Goal: Task Accomplishment & Management: Use online tool/utility

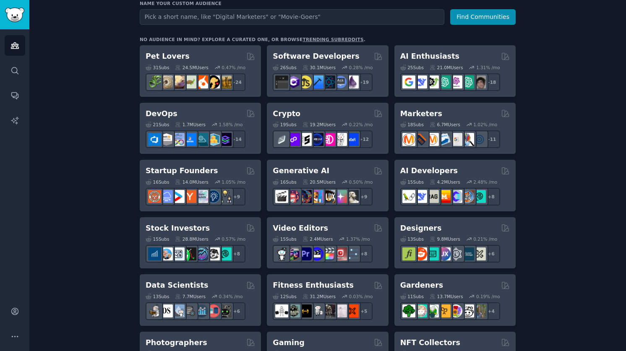
scroll to position [127, 0]
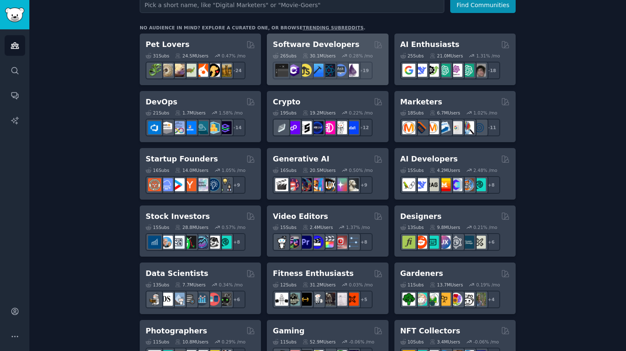
click at [345, 49] on div "Software Developers" at bounding box center [328, 44] width 110 height 10
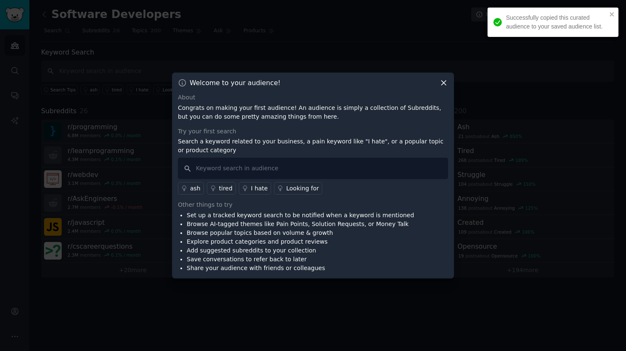
click at [443, 83] on icon at bounding box center [443, 83] width 5 height 5
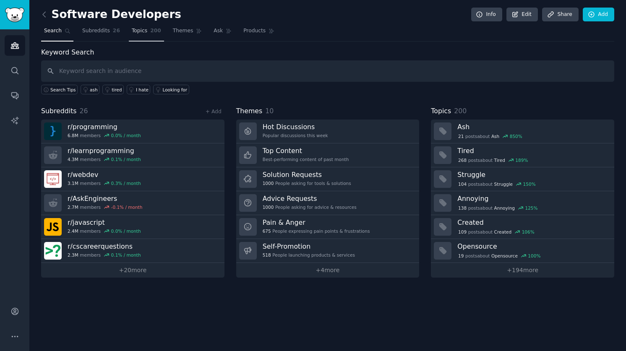
click at [150, 37] on link "Topics 200" at bounding box center [146, 32] width 35 height 17
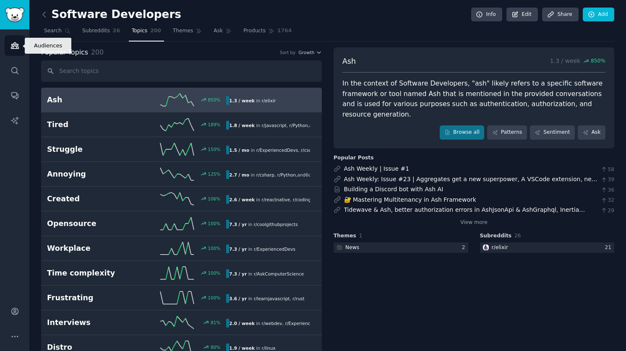
click at [17, 41] on icon "Sidebar" at bounding box center [14, 45] width 9 height 9
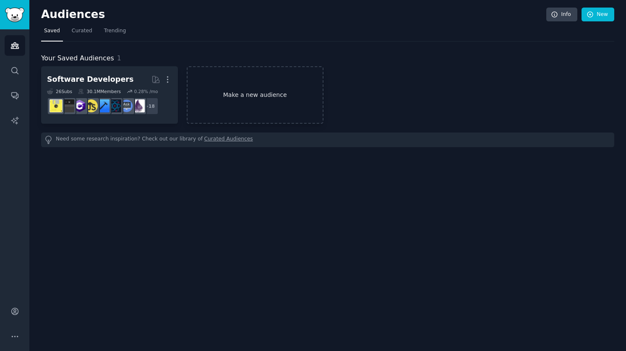
click at [208, 104] on link "Make a new audience" at bounding box center [255, 94] width 137 height 57
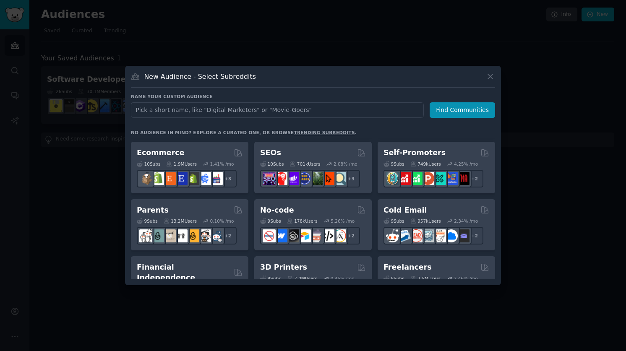
scroll to position [343, 0]
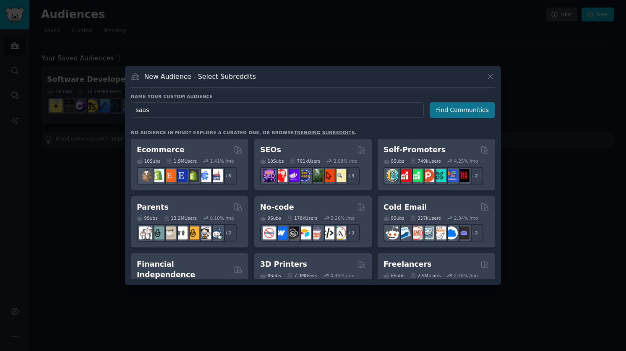
type input "saas"
click at [451, 113] on button "Find Communities" at bounding box center [462, 110] width 65 height 16
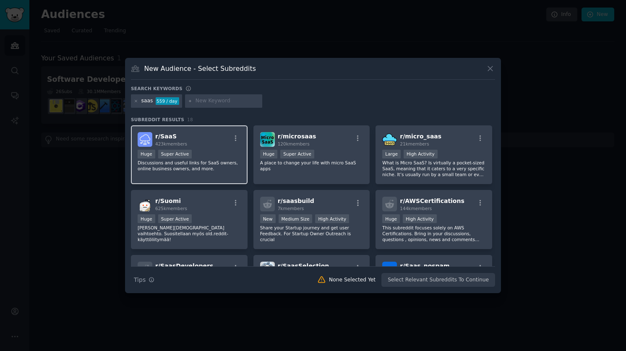
click at [217, 142] on div "r/ SaaS 423k members" at bounding box center [189, 139] width 103 height 15
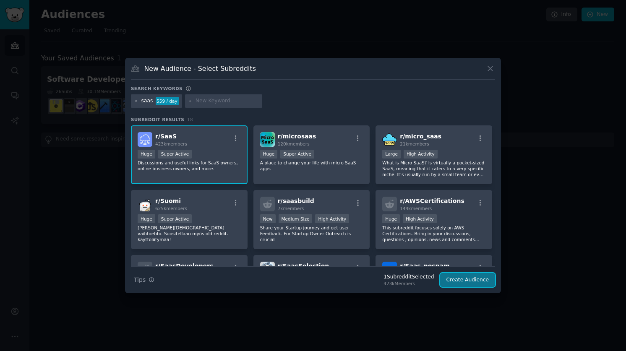
click at [459, 279] on button "Create Audience" at bounding box center [467, 280] width 55 height 14
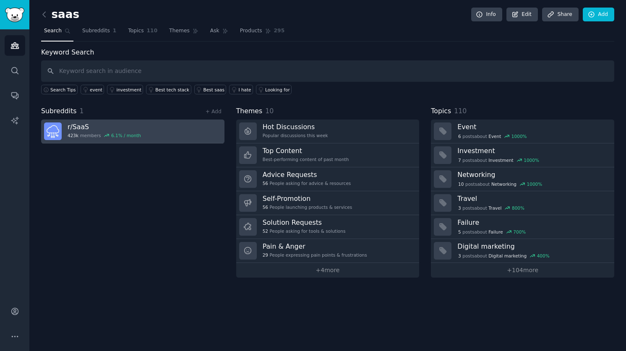
click at [188, 137] on link "r/ SaaS 423k members 6.1 % / month" at bounding box center [132, 132] width 183 height 24
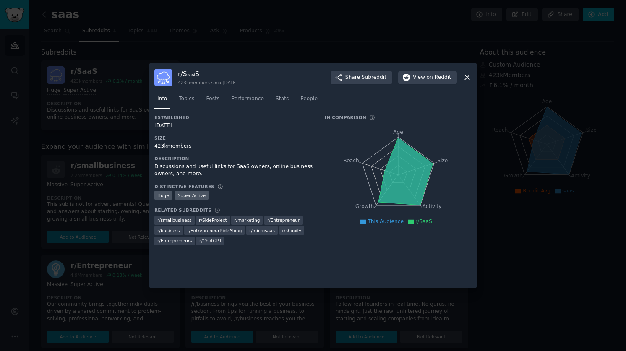
click at [468, 79] on icon at bounding box center [467, 77] width 9 height 9
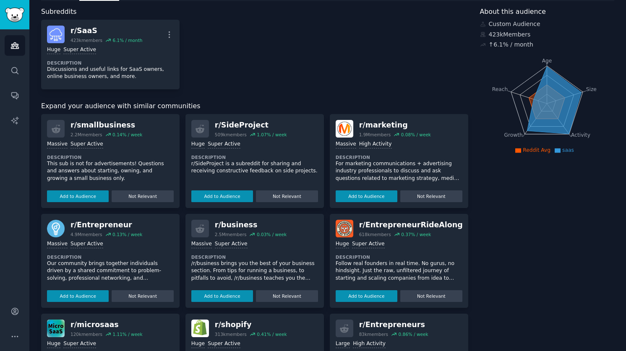
scroll to position [45, 0]
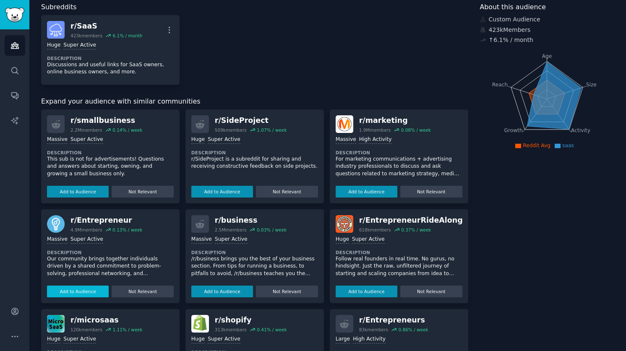
click at [73, 292] on button "Add to Audience" at bounding box center [78, 292] width 62 height 12
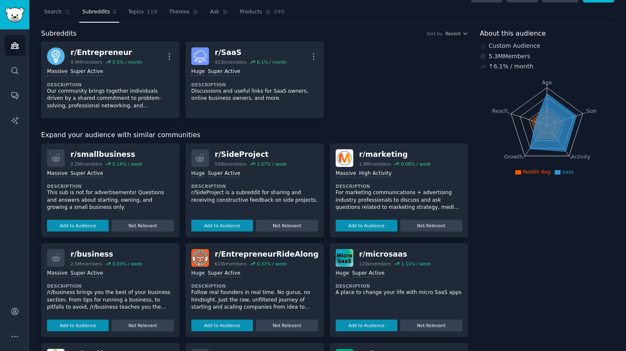
scroll to position [0, 0]
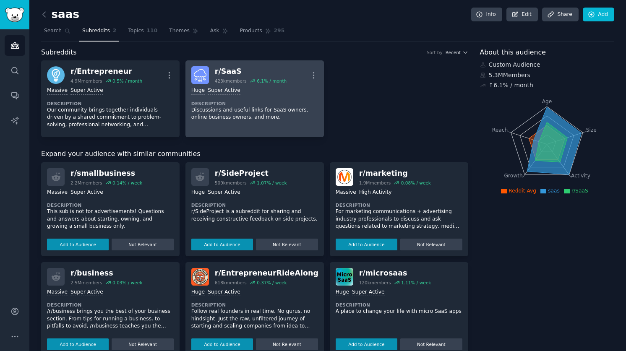
click at [219, 72] on div "r/ SaaS" at bounding box center [251, 71] width 72 height 10
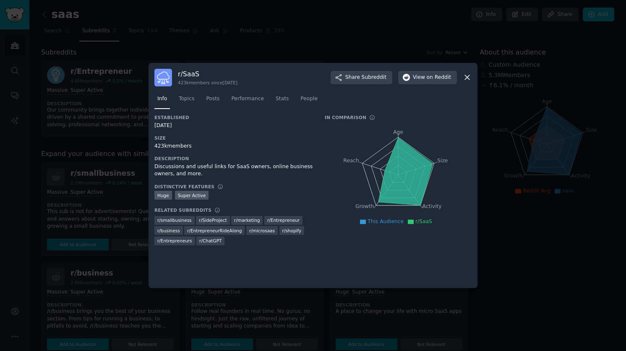
click at [469, 78] on icon at bounding box center [467, 77] width 9 height 9
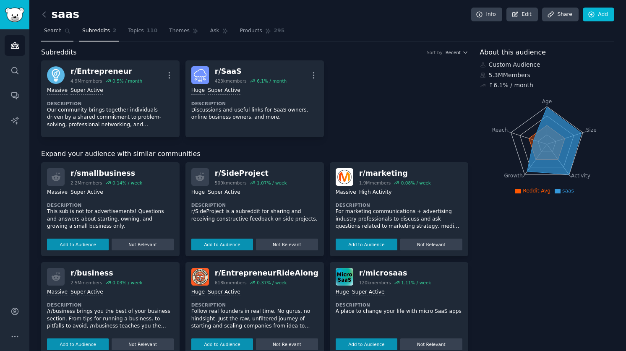
click at [58, 33] on span "Search" at bounding box center [53, 31] width 18 height 8
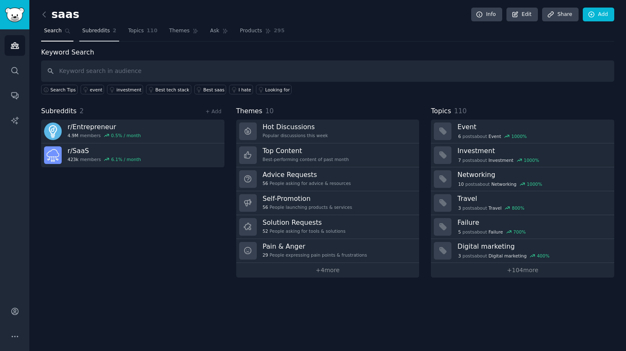
click at [110, 26] on link "Subreddits 2" at bounding box center [99, 32] width 40 height 17
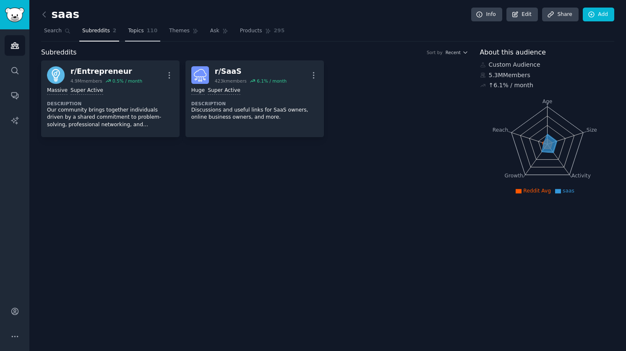
click at [144, 29] on link "Topics 110" at bounding box center [142, 32] width 35 height 17
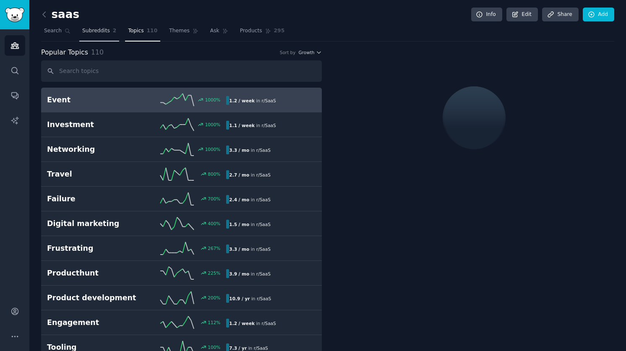
click at [113, 32] on span "2" at bounding box center [115, 31] width 4 height 8
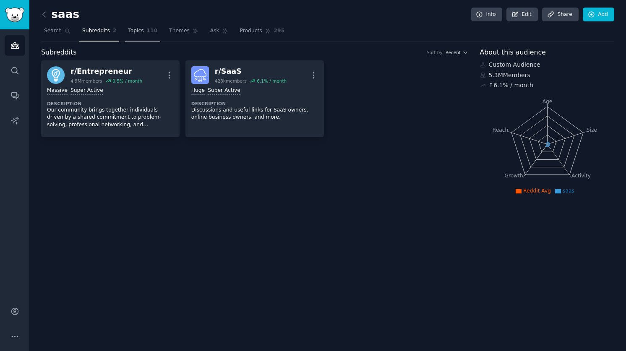
click at [145, 32] on link "Topics 110" at bounding box center [142, 32] width 35 height 17
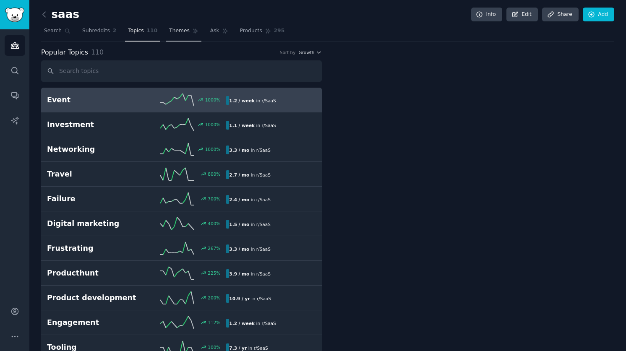
click at [169, 32] on span "Themes" at bounding box center [179, 31] width 21 height 8
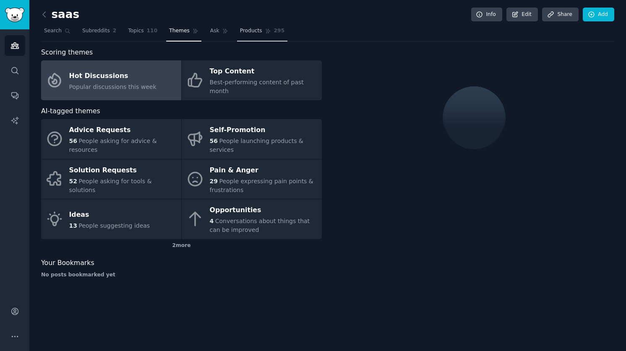
click at [266, 31] on icon at bounding box center [268, 31] width 5 height 5
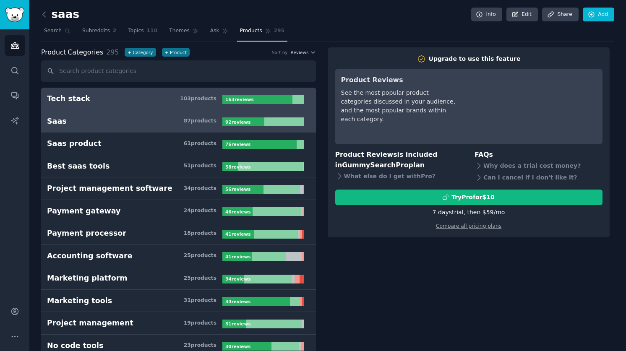
click at [145, 117] on h3 "Saas 87 product s" at bounding box center [134, 121] width 175 height 10
